Goal: Task Accomplishment & Management: Manage account settings

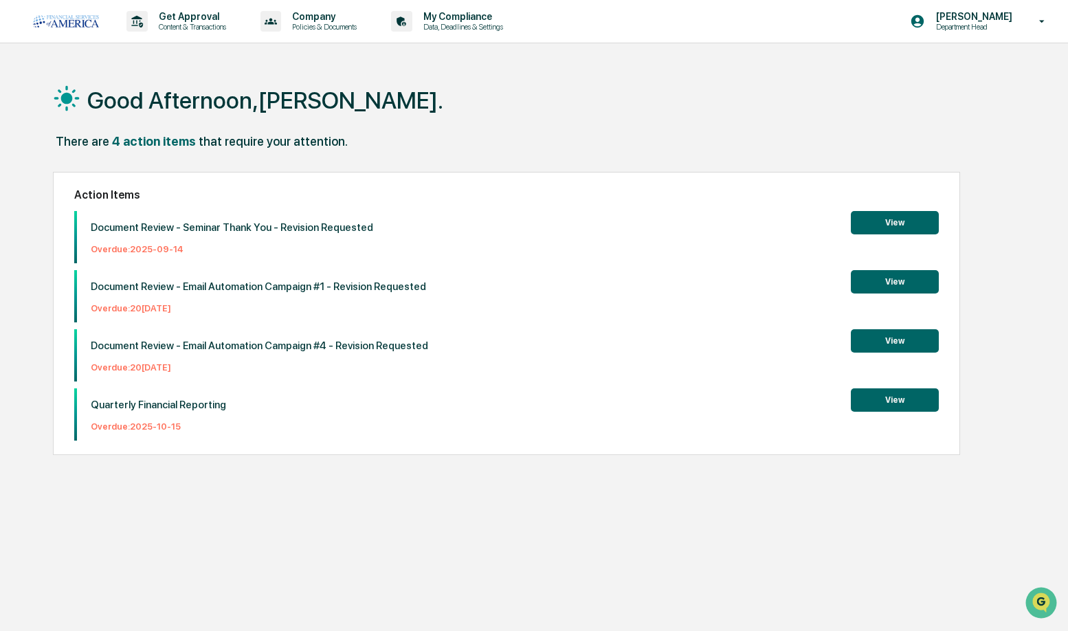
click at [125, 141] on div "4 action items" at bounding box center [154, 141] width 84 height 14
click at [148, 23] on p "Content & Transactions" at bounding box center [190, 27] width 85 height 10
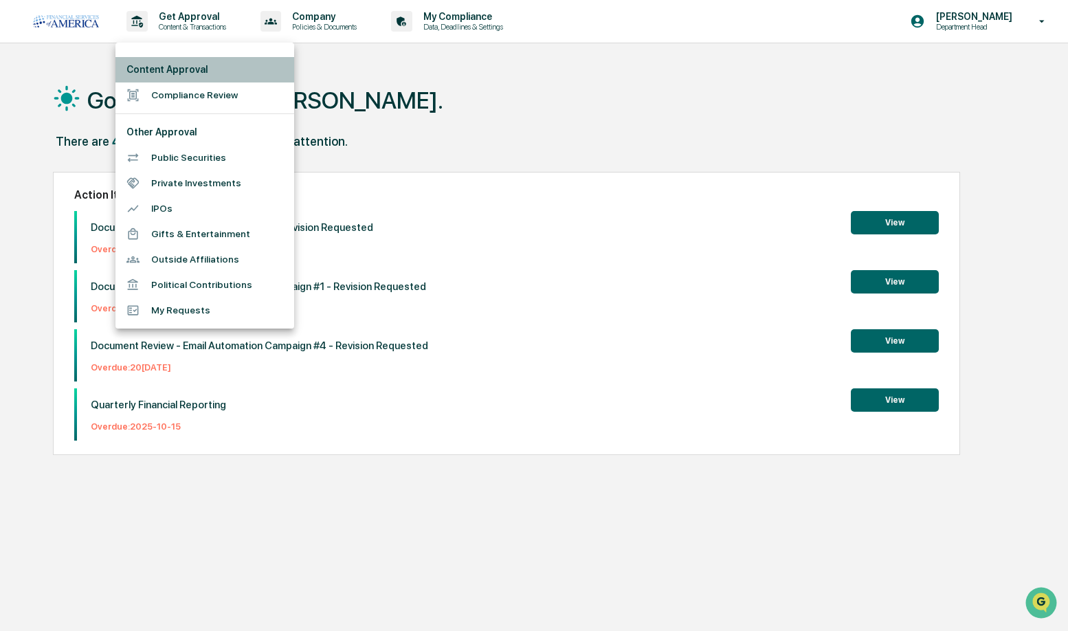
click at [159, 79] on li "Content Approval" at bounding box center [204, 69] width 179 height 25
click at [654, 184] on div at bounding box center [534, 315] width 1068 height 631
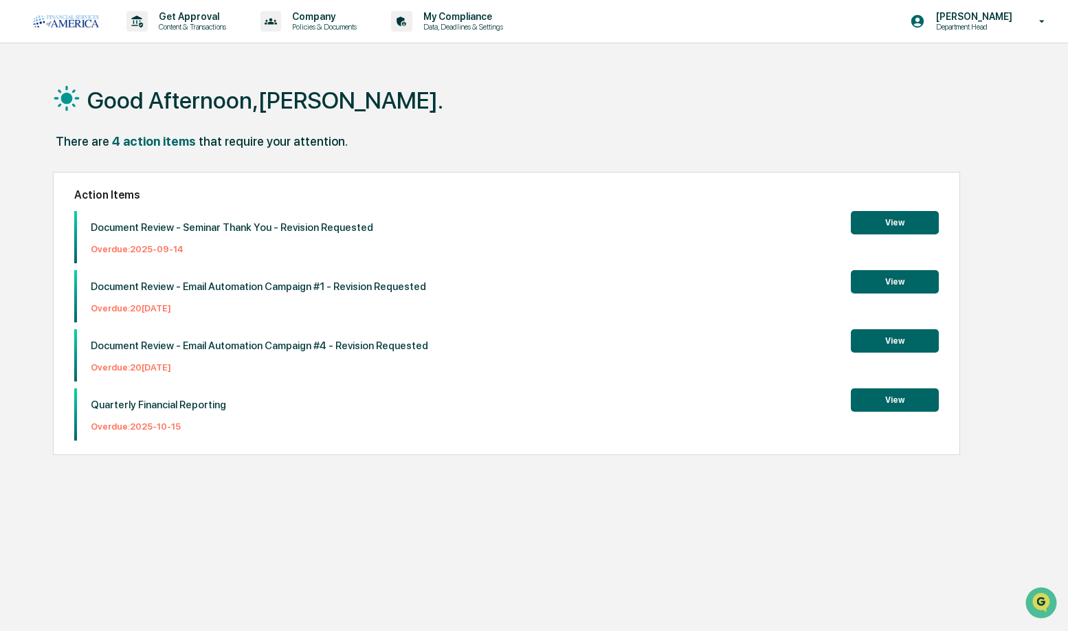
click at [910, 217] on button "View" at bounding box center [895, 222] width 88 height 23
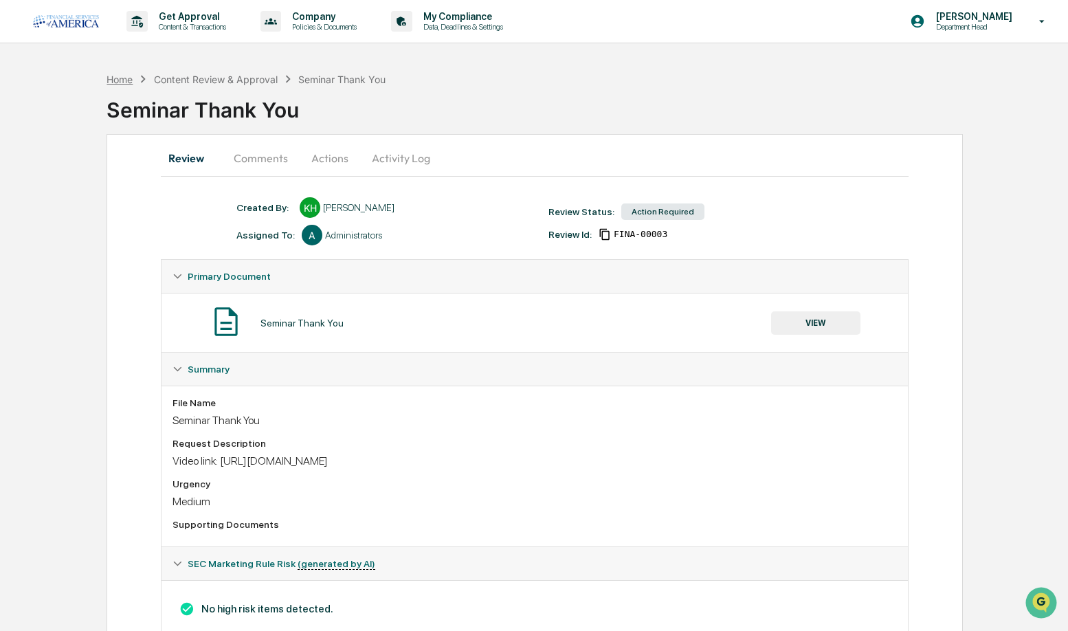
click at [132, 77] on div "Home" at bounding box center [120, 80] width 26 height 12
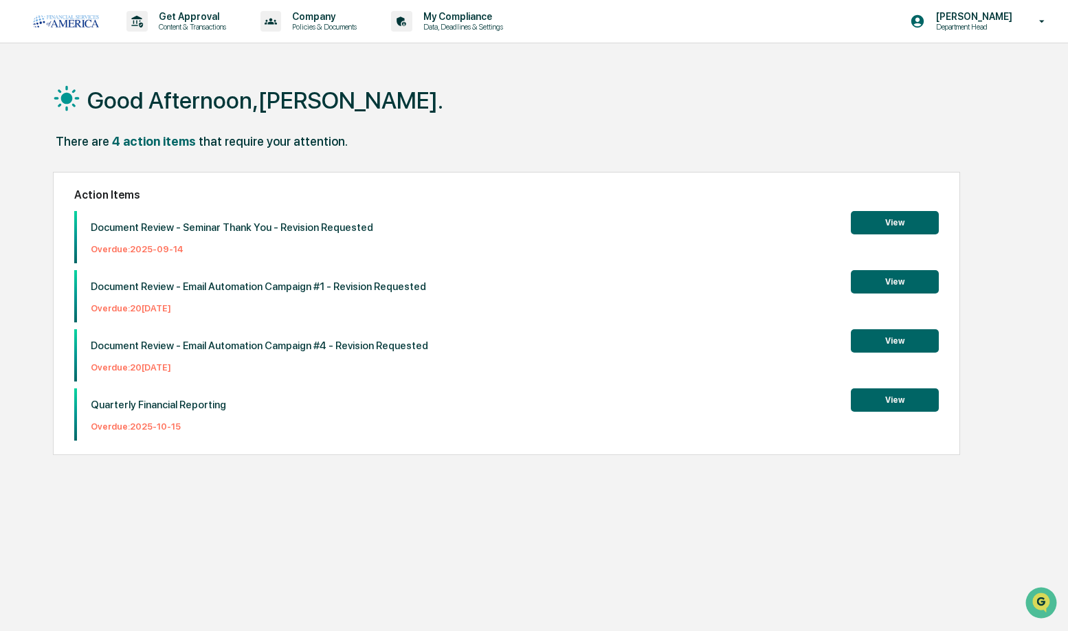
click at [145, 139] on div "4 action items" at bounding box center [154, 141] width 84 height 14
click at [152, 7] on div "Get Approval Content & Transactions" at bounding box center [181, 21] width 120 height 43
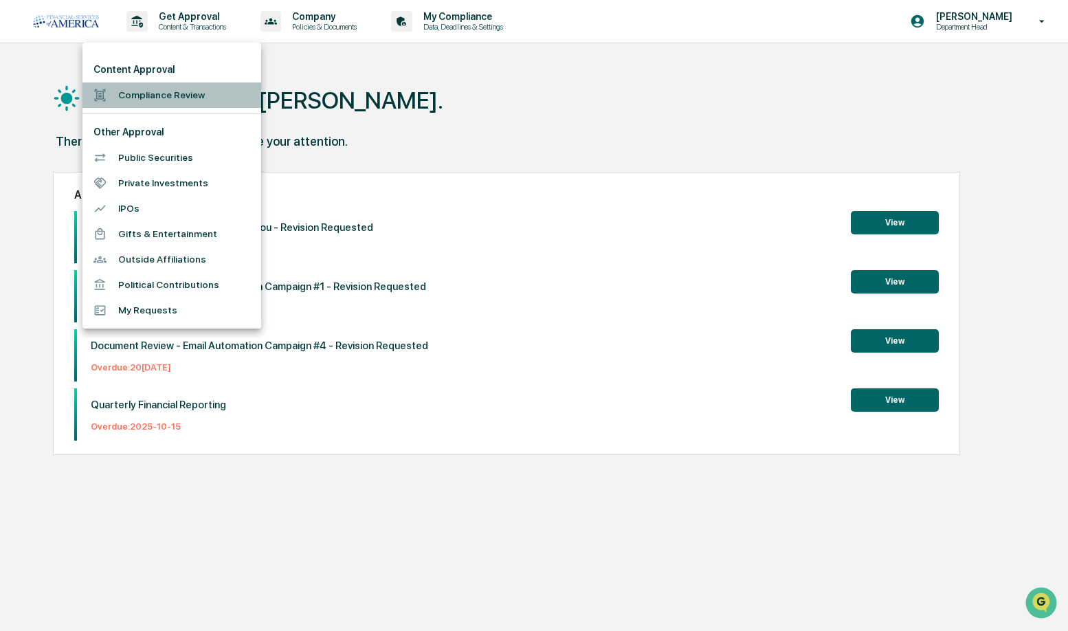
click at [158, 93] on li "Compliance Review" at bounding box center [171, 94] width 179 height 25
